Goal: Task Accomplishment & Management: Manage account settings

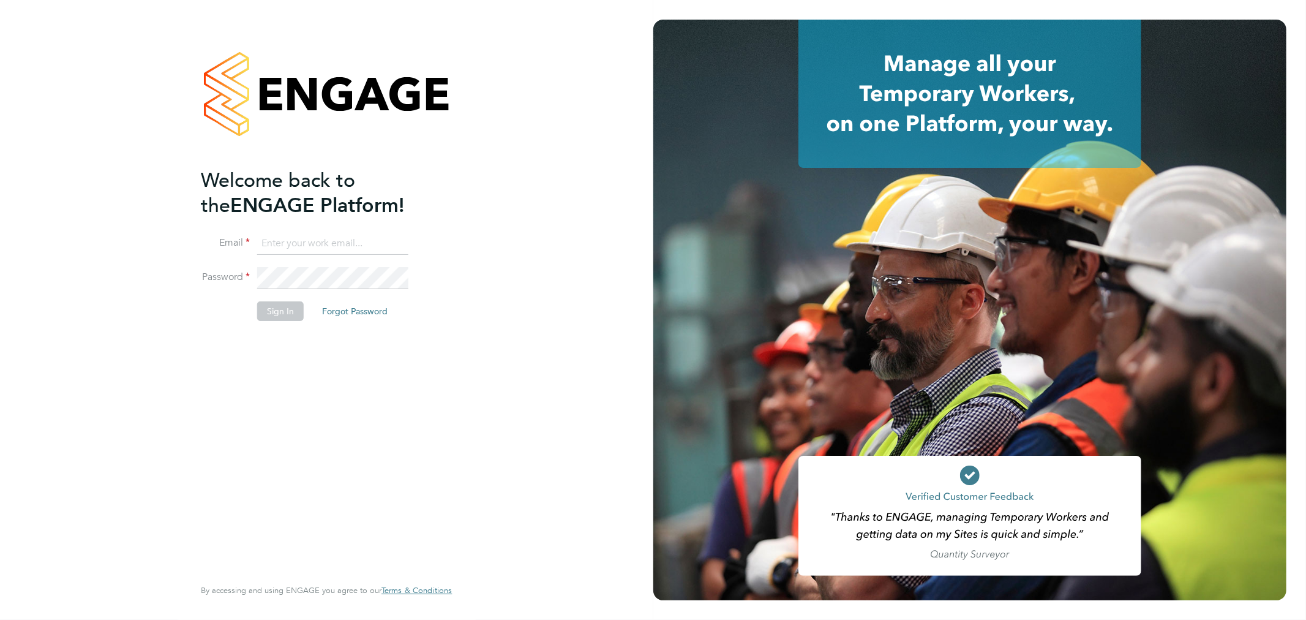
type input "[PERSON_NAME][EMAIL_ADDRESS][PERSON_NAME][DOMAIN_NAME]"
click at [268, 321] on li "Sign In Forgot Password" at bounding box center [320, 317] width 239 height 32
click at [268, 317] on button "Sign In" at bounding box center [280, 311] width 47 height 20
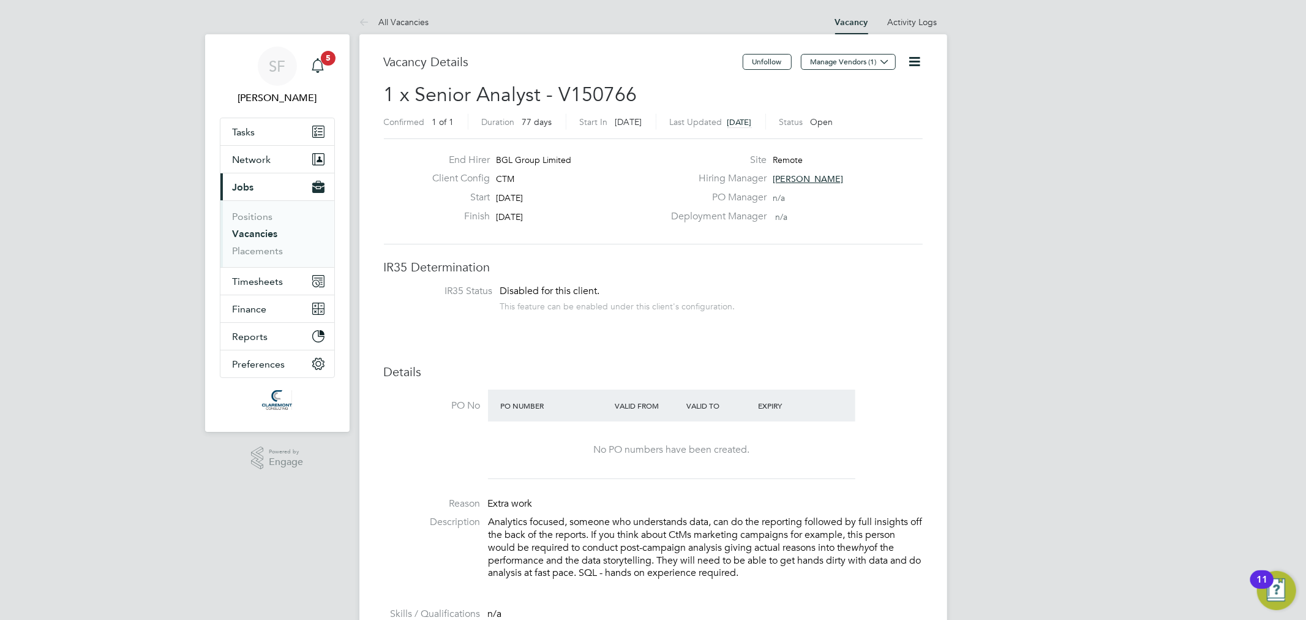
click at [321, 59] on span "5" at bounding box center [328, 58] width 15 height 15
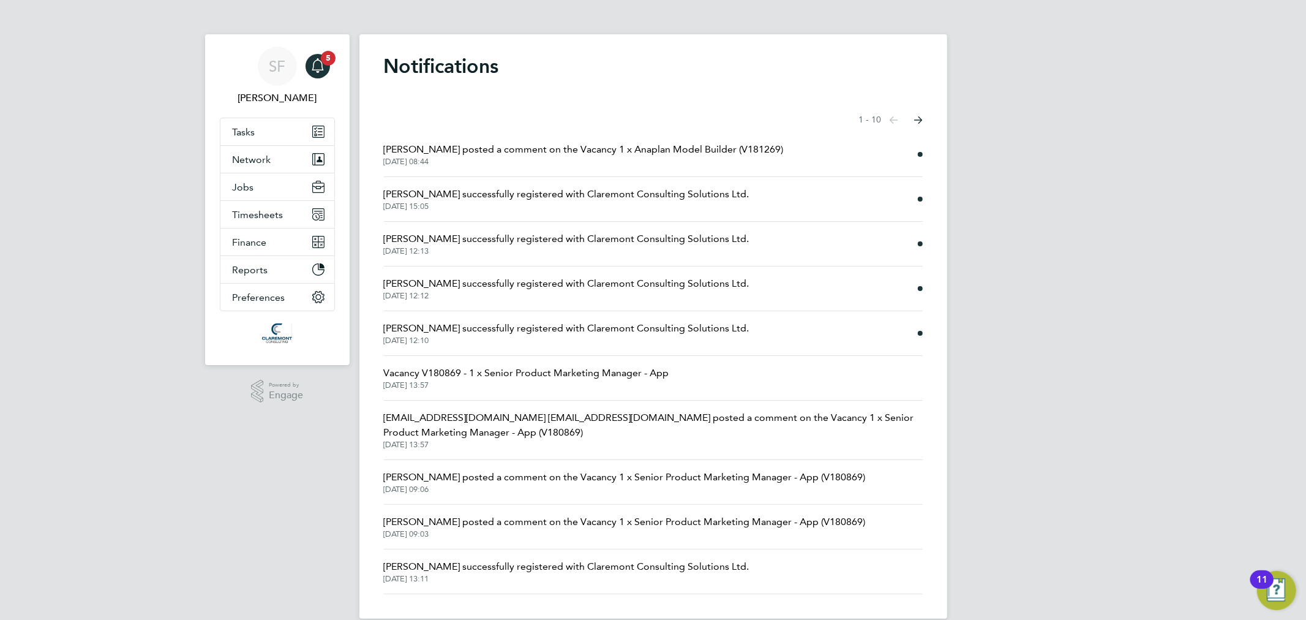
click at [501, 154] on span "[PERSON_NAME] posted a comment on the Vacancy 1 x Anaplan Model Builder (V18126…" at bounding box center [584, 149] width 400 height 15
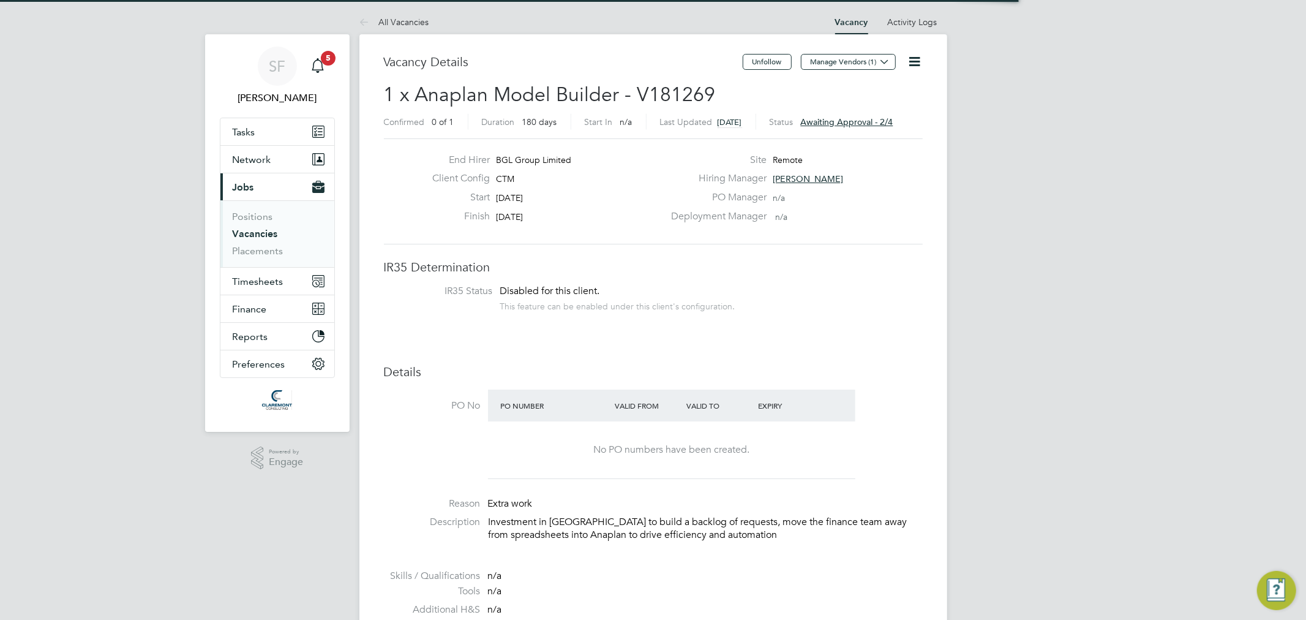
scroll to position [36, 86]
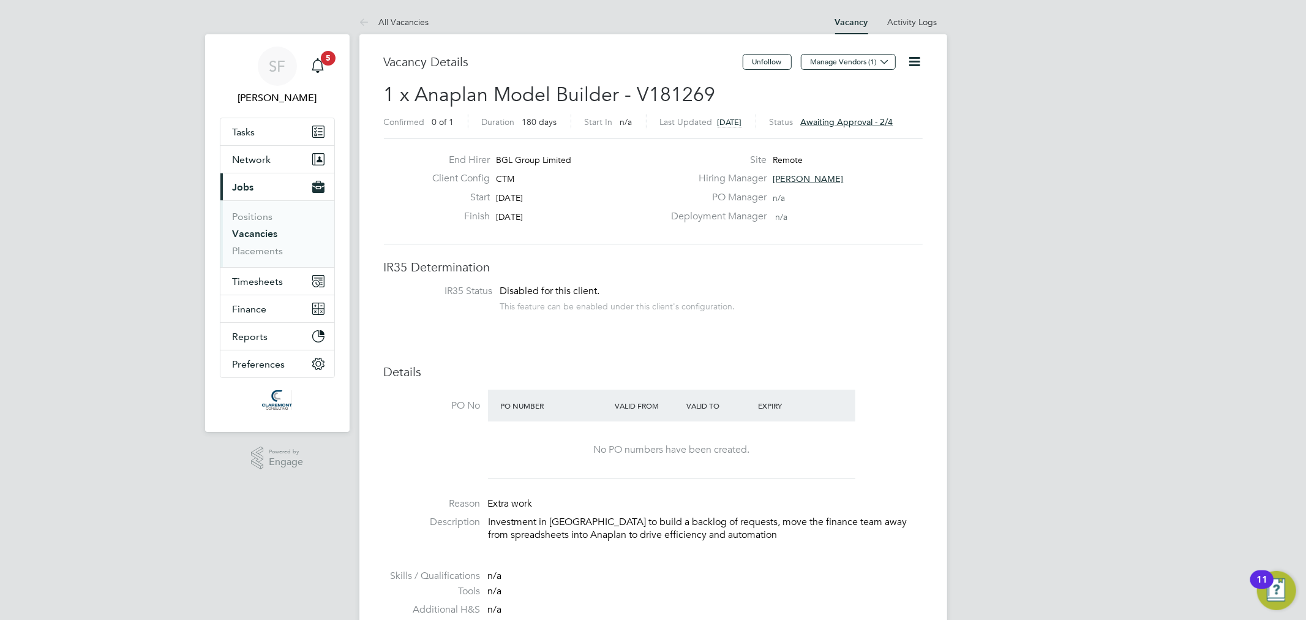
click at [434, 60] on h3 "Vacancy Details" at bounding box center [563, 62] width 359 height 16
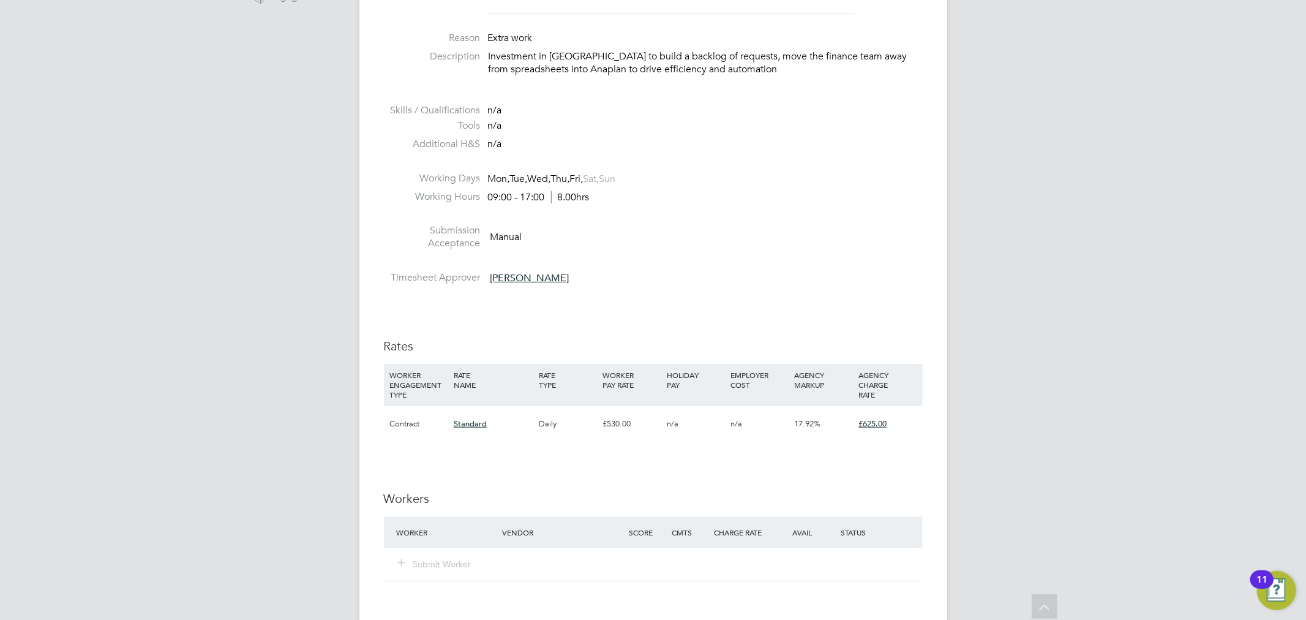
scroll to position [68, 0]
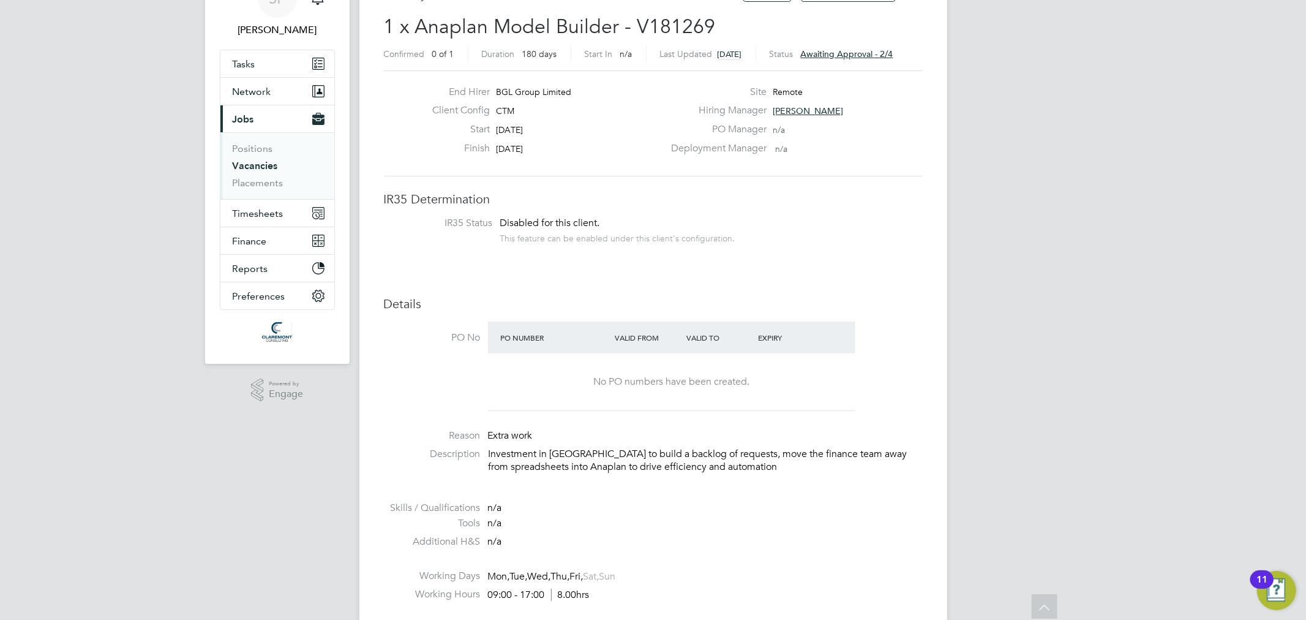
click at [882, 58] on span "Awaiting approval - 2/4" at bounding box center [847, 53] width 92 height 11
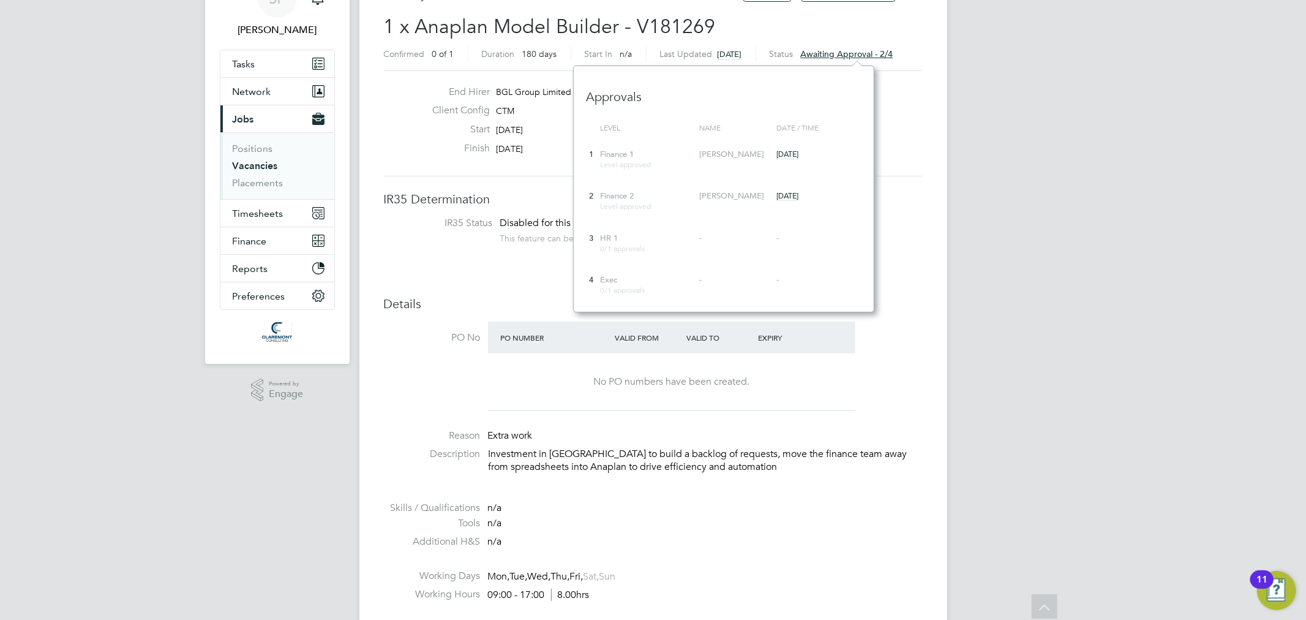
scroll to position [11, 92]
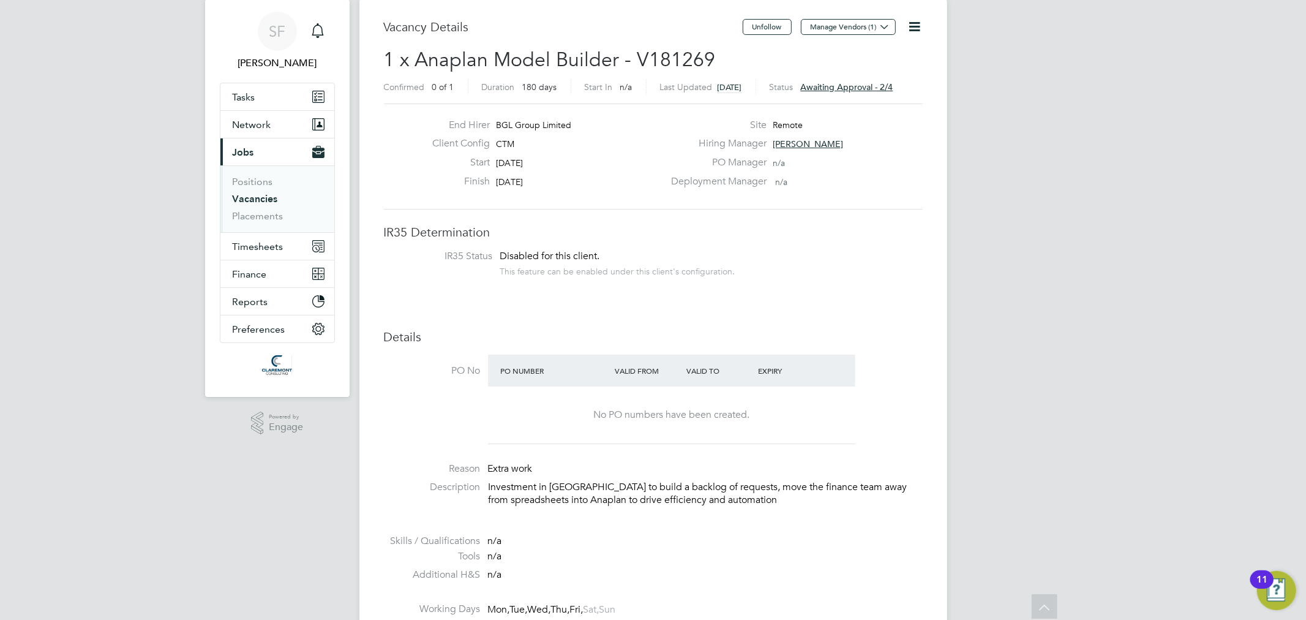
scroll to position [0, 0]
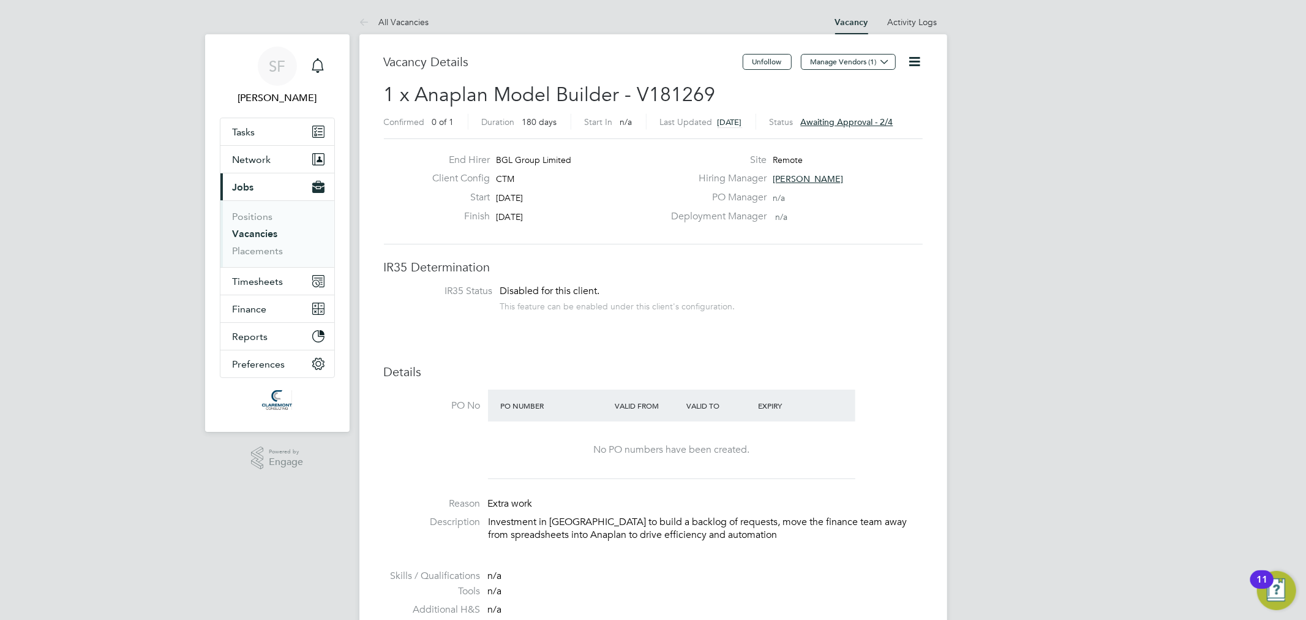
click at [872, 124] on span "Awaiting approval - 2/4" at bounding box center [847, 121] width 92 height 11
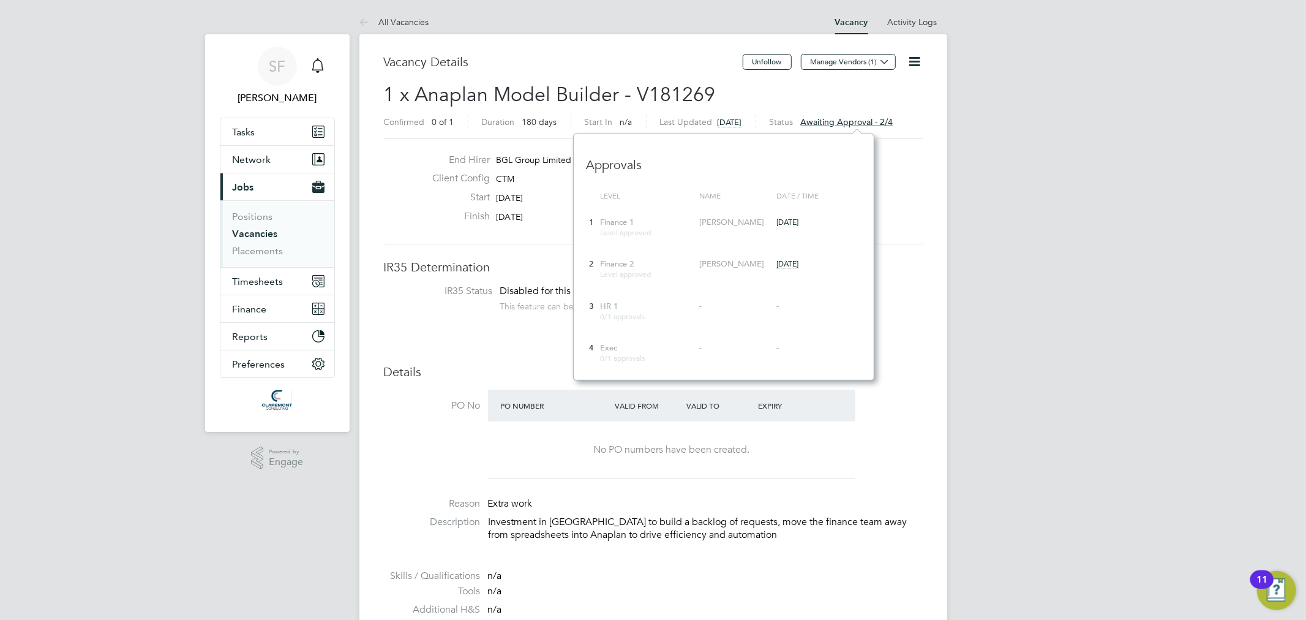
click at [895, 449] on li "PO No PO Number Valid From Valid To Expiry No PO numbers have been created." at bounding box center [653, 437] width 539 height 96
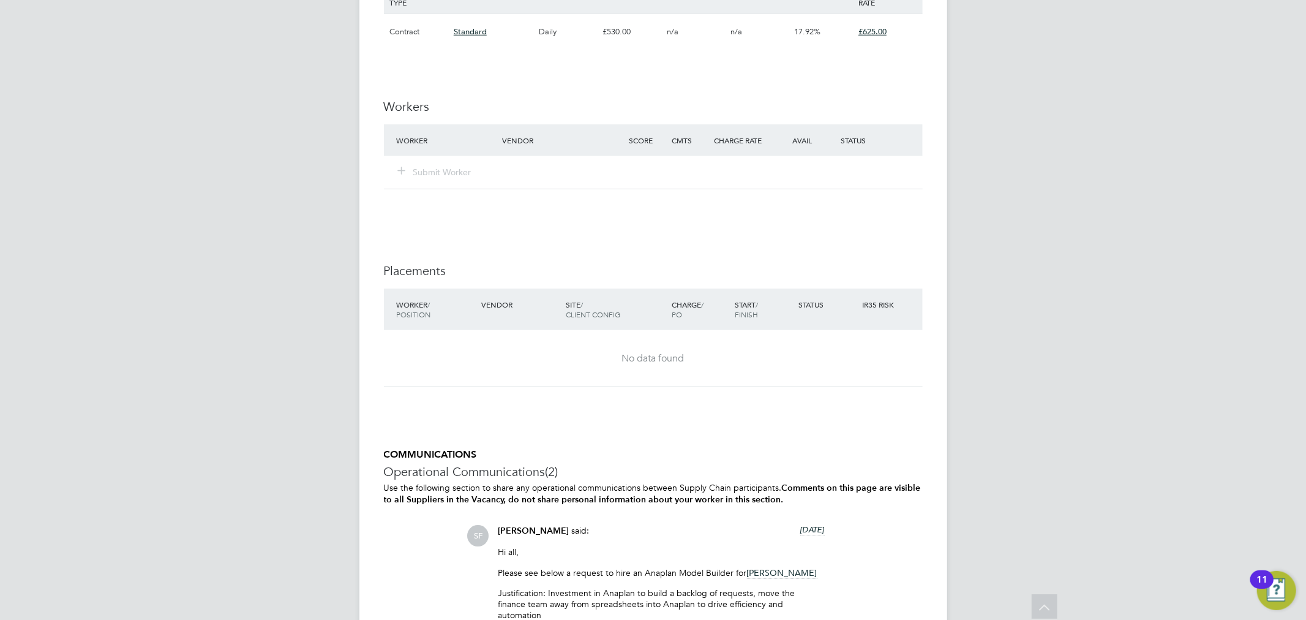
scroll to position [1189, 0]
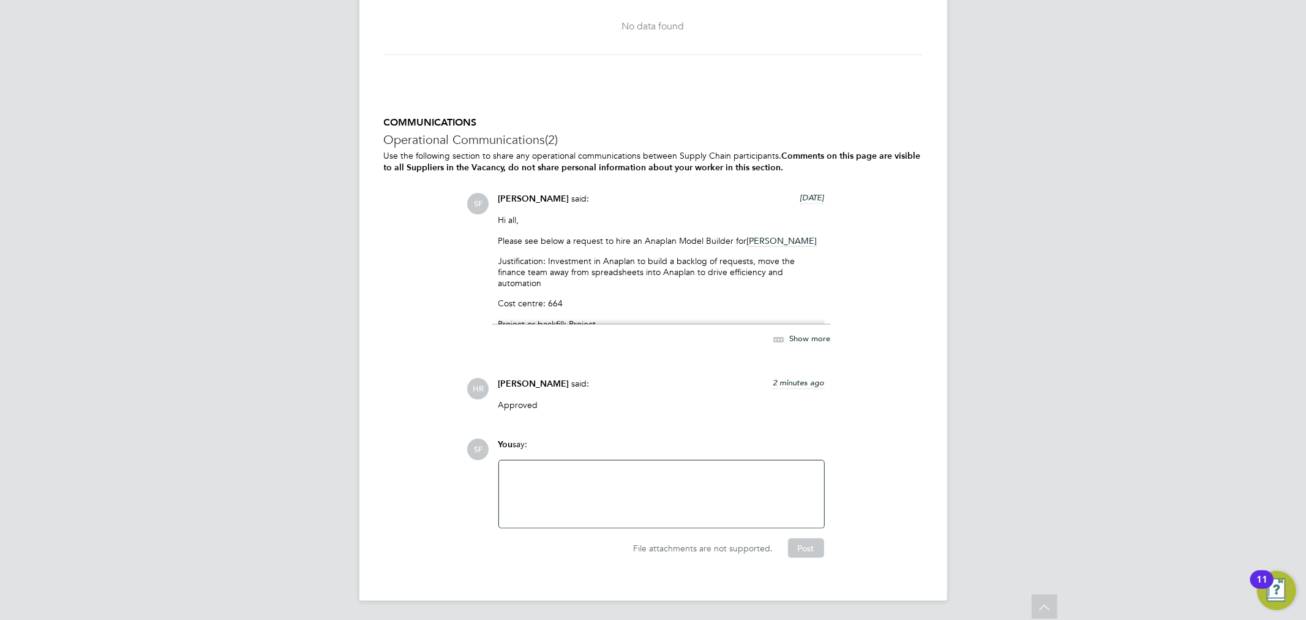
click at [801, 331] on div "Show more" at bounding box center [661, 333] width 339 height 28
click at [801, 332] on div "Show more" at bounding box center [789, 339] width 84 height 15
